Goal: Task Accomplishment & Management: Manage account settings

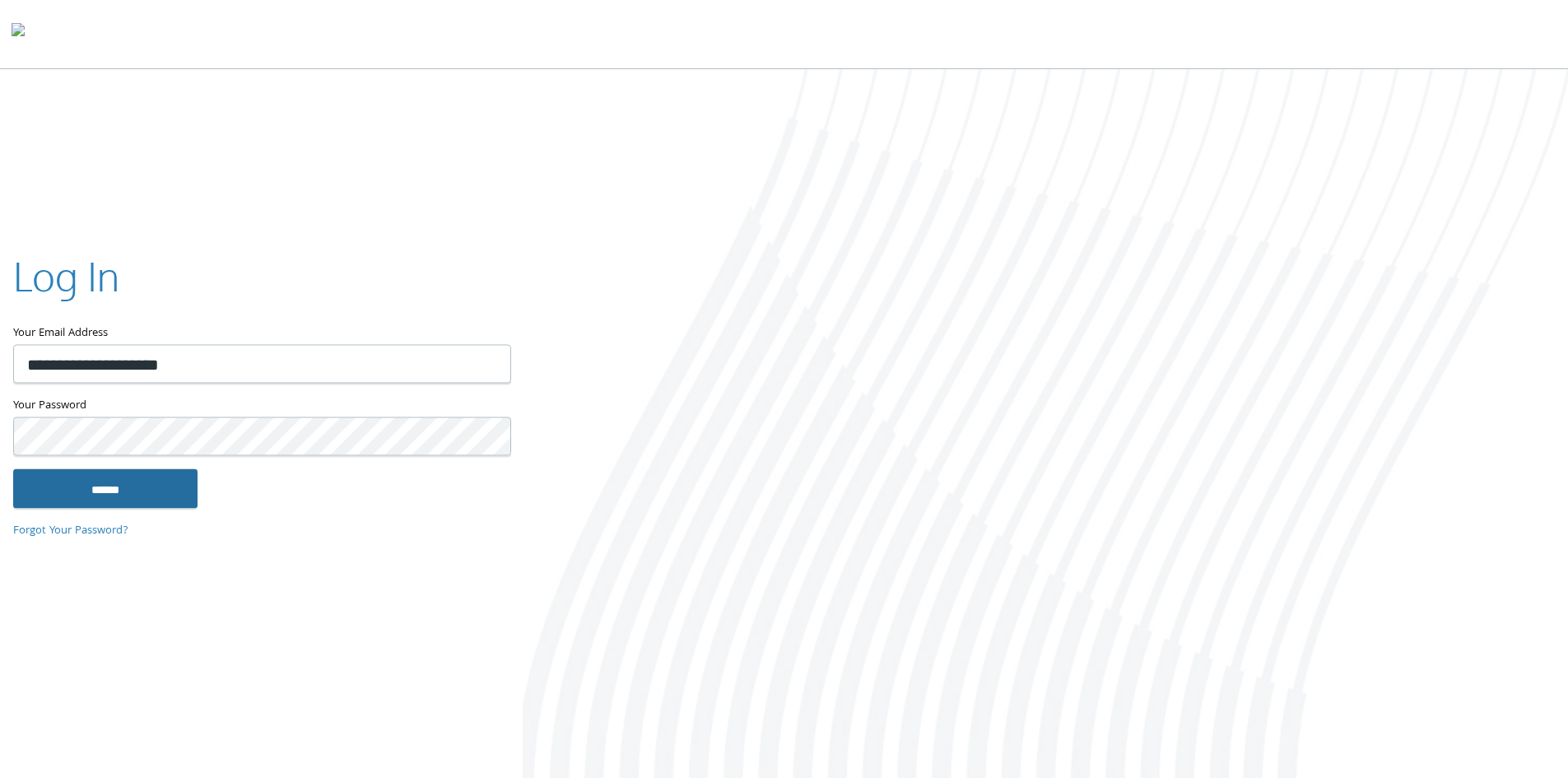
click at [123, 493] on input "******" at bounding box center [105, 488] width 185 height 39
type input "**********"
click at [100, 473] on input "******" at bounding box center [105, 488] width 185 height 39
